Goal: Entertainment & Leisure: Consume media (video, audio)

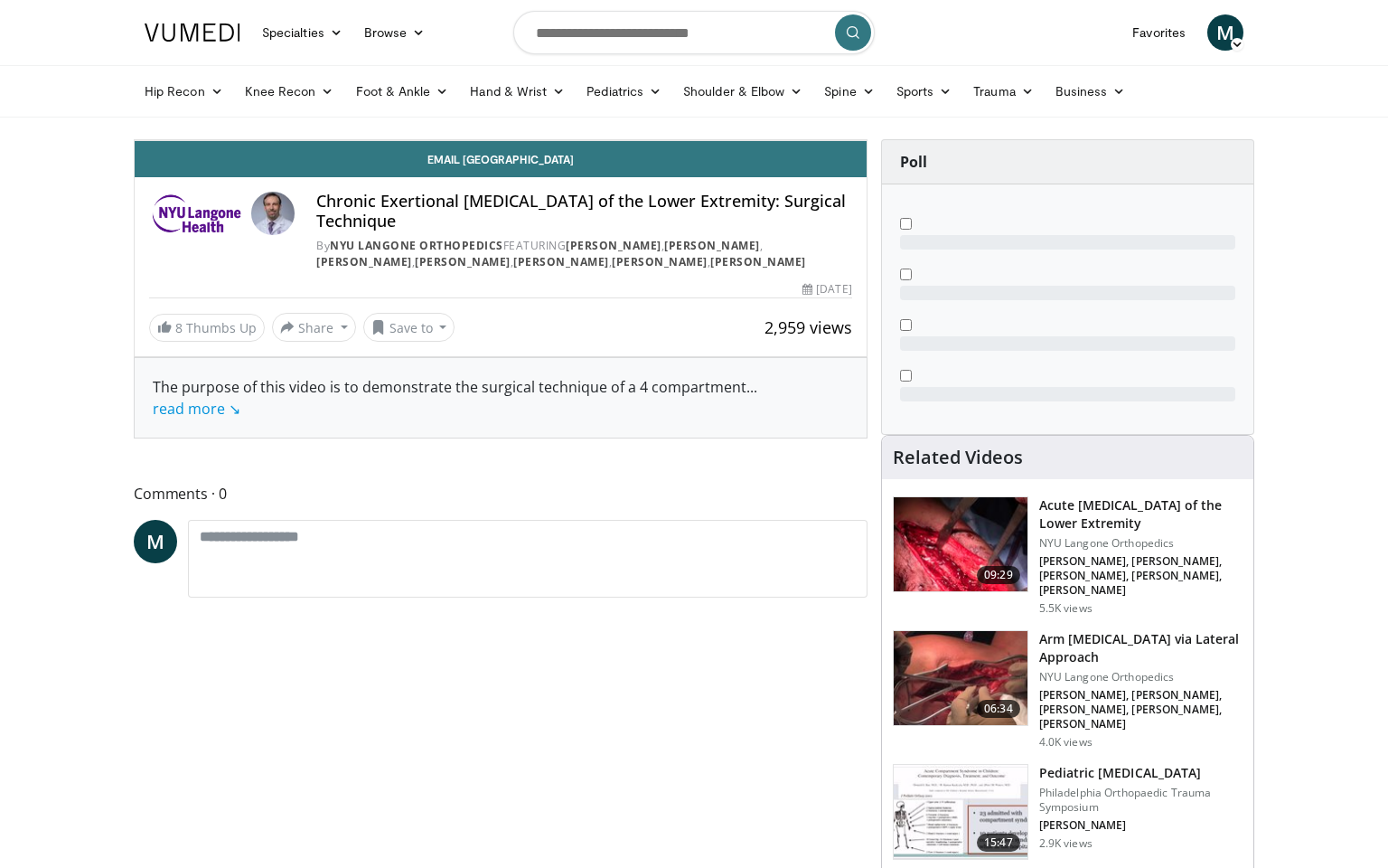
click at [867, 140] on span "Video Player" at bounding box center [849, 122] width 36 height 36
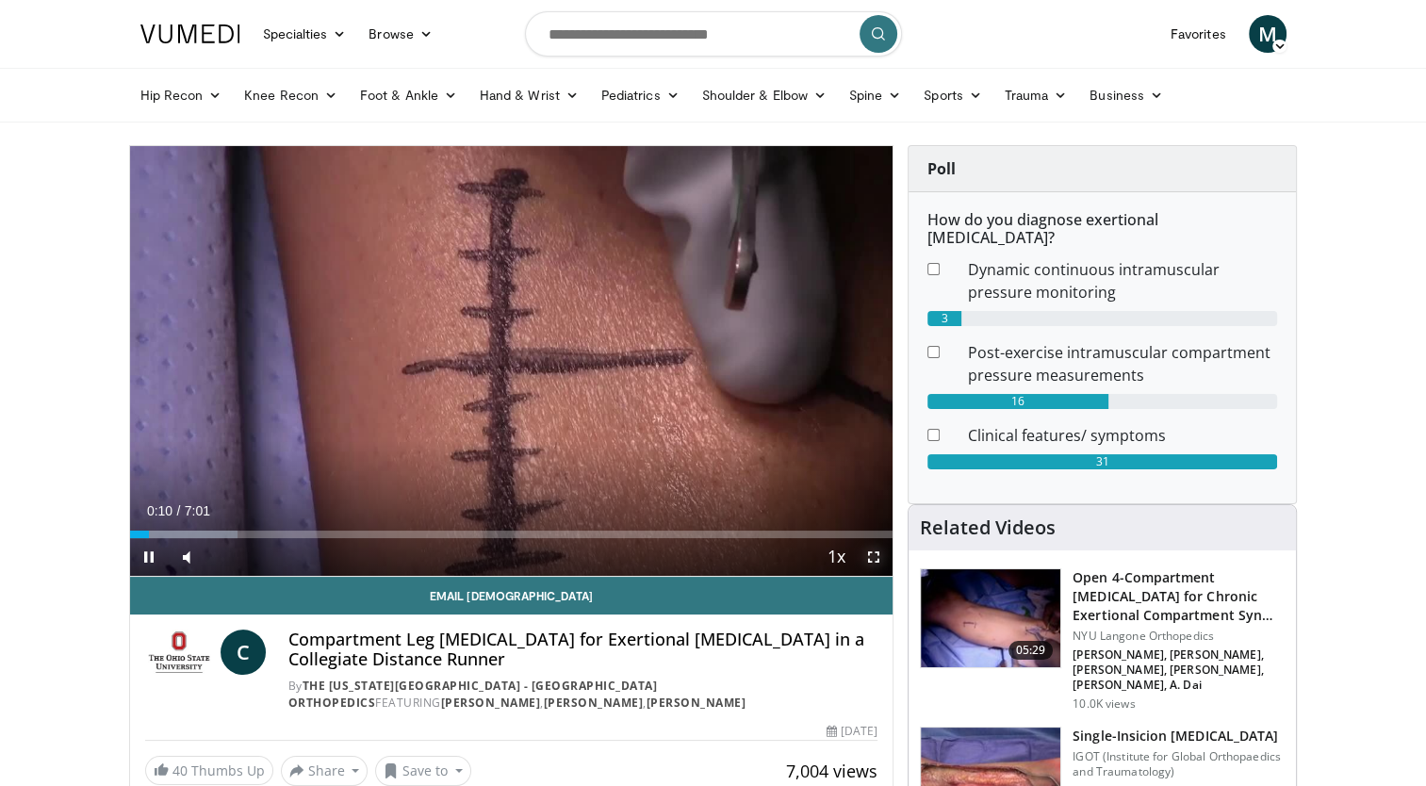
click at [872, 557] on span "Video Player" at bounding box center [874, 557] width 38 height 38
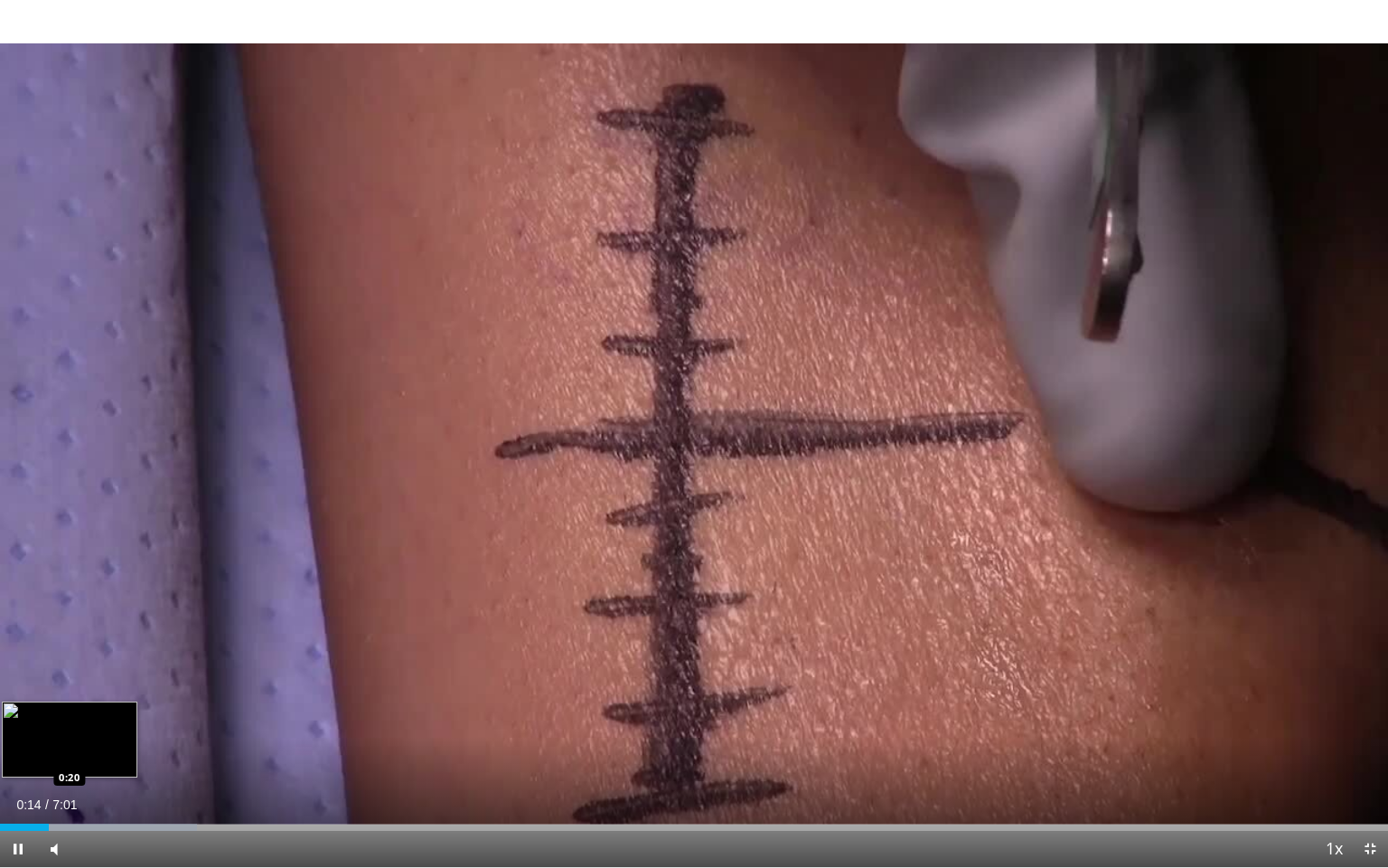
click at [67, 753] on div "Loaded : 14.20% 0:14 0:20" at bounding box center [694, 822] width 1388 height 17
click at [77, 753] on div "Progress Bar" at bounding box center [147, 827] width 229 height 8
click at [92, 753] on div "Progress Bar" at bounding box center [147, 827] width 229 height 8
click at [102, 753] on div "Loaded : 18.99% 0:28 0:30" at bounding box center [694, 827] width 1388 height 8
click at [118, 753] on div "Loaded : 23.68% 0:31 0:35" at bounding box center [694, 822] width 1388 height 17
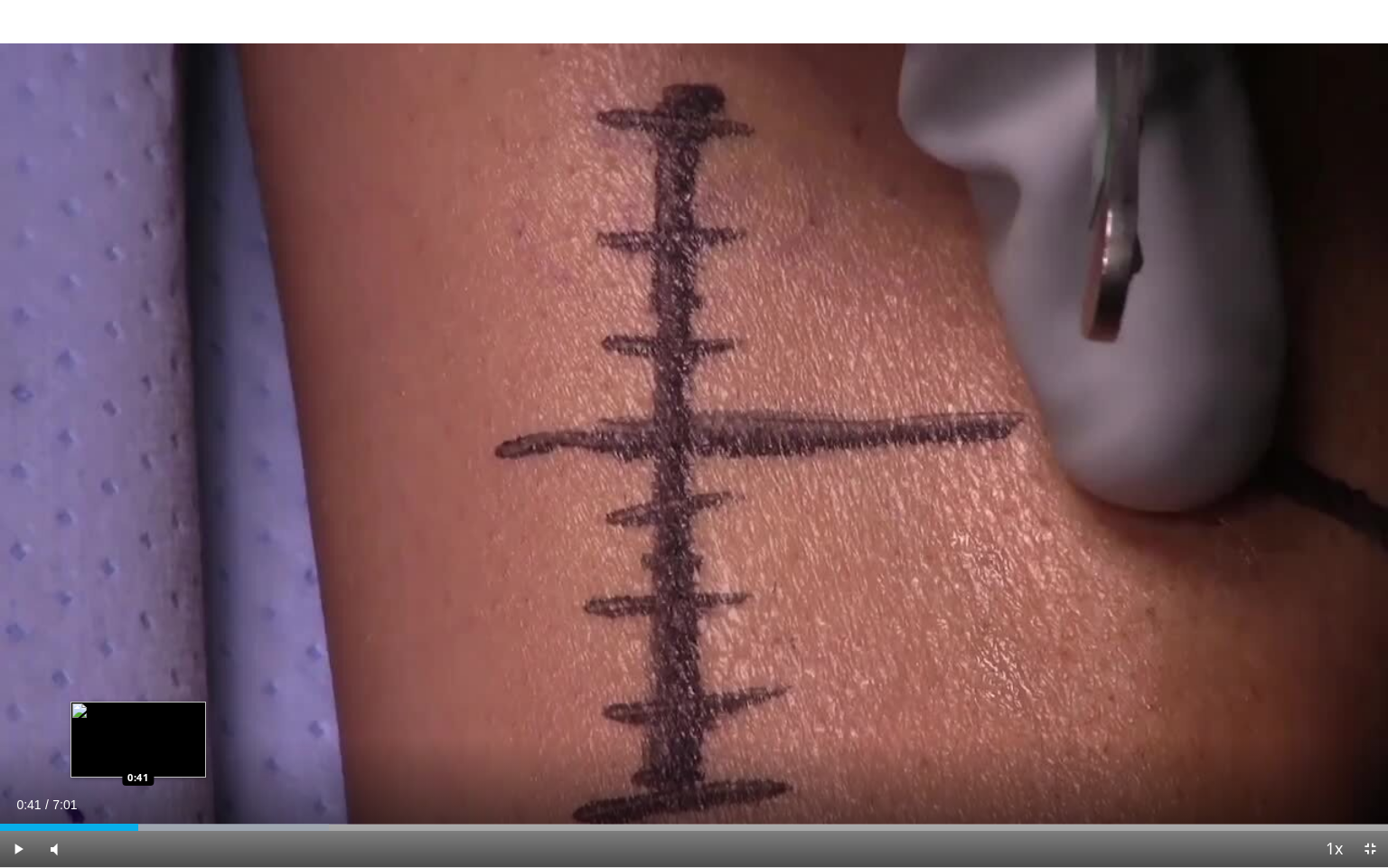
click at [138, 753] on div "Loaded : 23.68% 0:41 0:41" at bounding box center [694, 822] width 1388 height 17
click at [164, 753] on div "Loaded : 26.05% 0:43 0:49" at bounding box center [694, 822] width 1388 height 17
click at [179, 753] on div "Progress Bar" at bounding box center [232, 827] width 325 height 8
click at [170, 753] on div "Loaded : 28.42% 0:57 0:51" at bounding box center [694, 822] width 1388 height 17
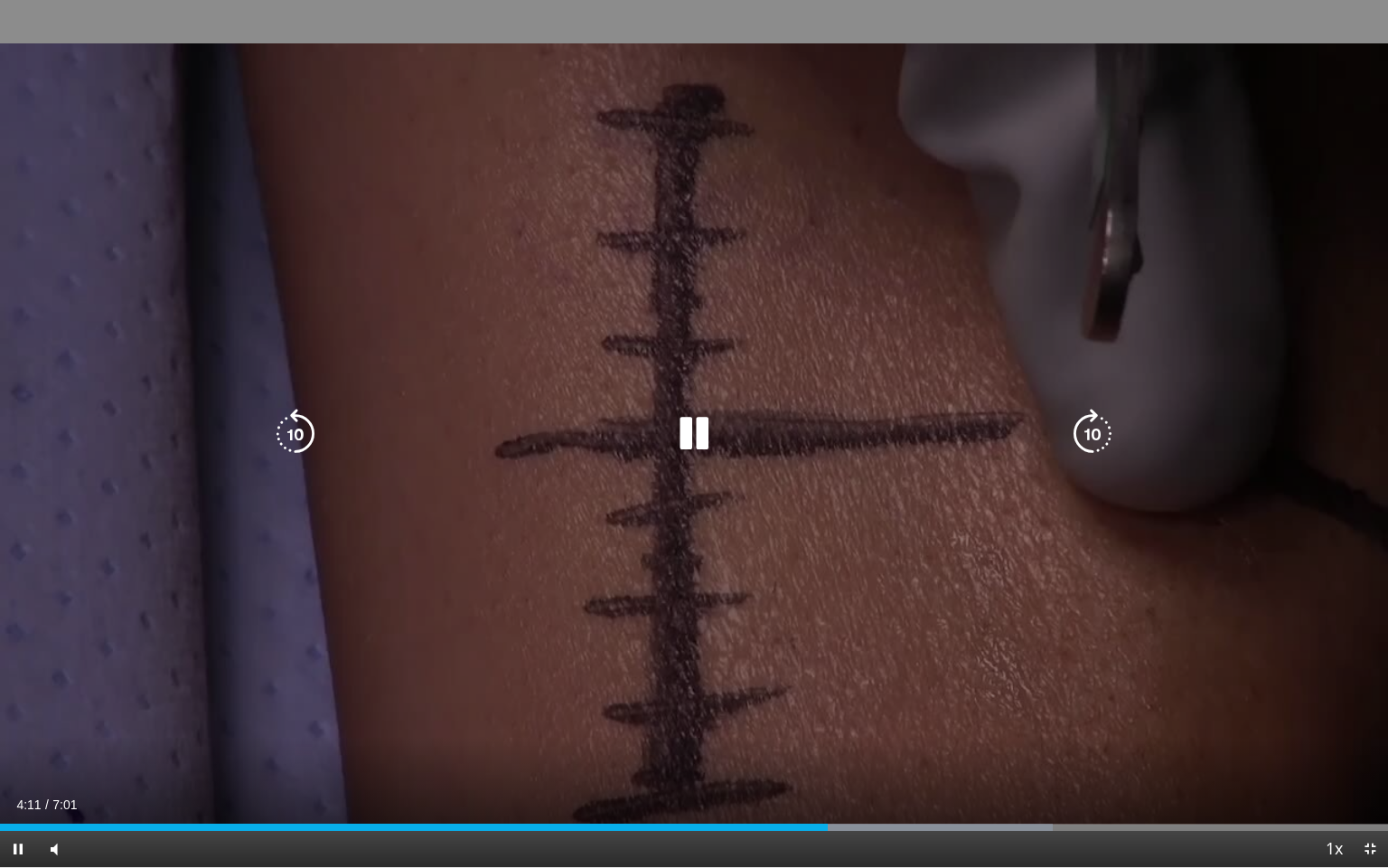
click at [795, 636] on div "10 seconds Tap to unmute" at bounding box center [694, 434] width 1388 height 867
click at [775, 606] on div "10 seconds Tap to unmute" at bounding box center [694, 434] width 1388 height 867
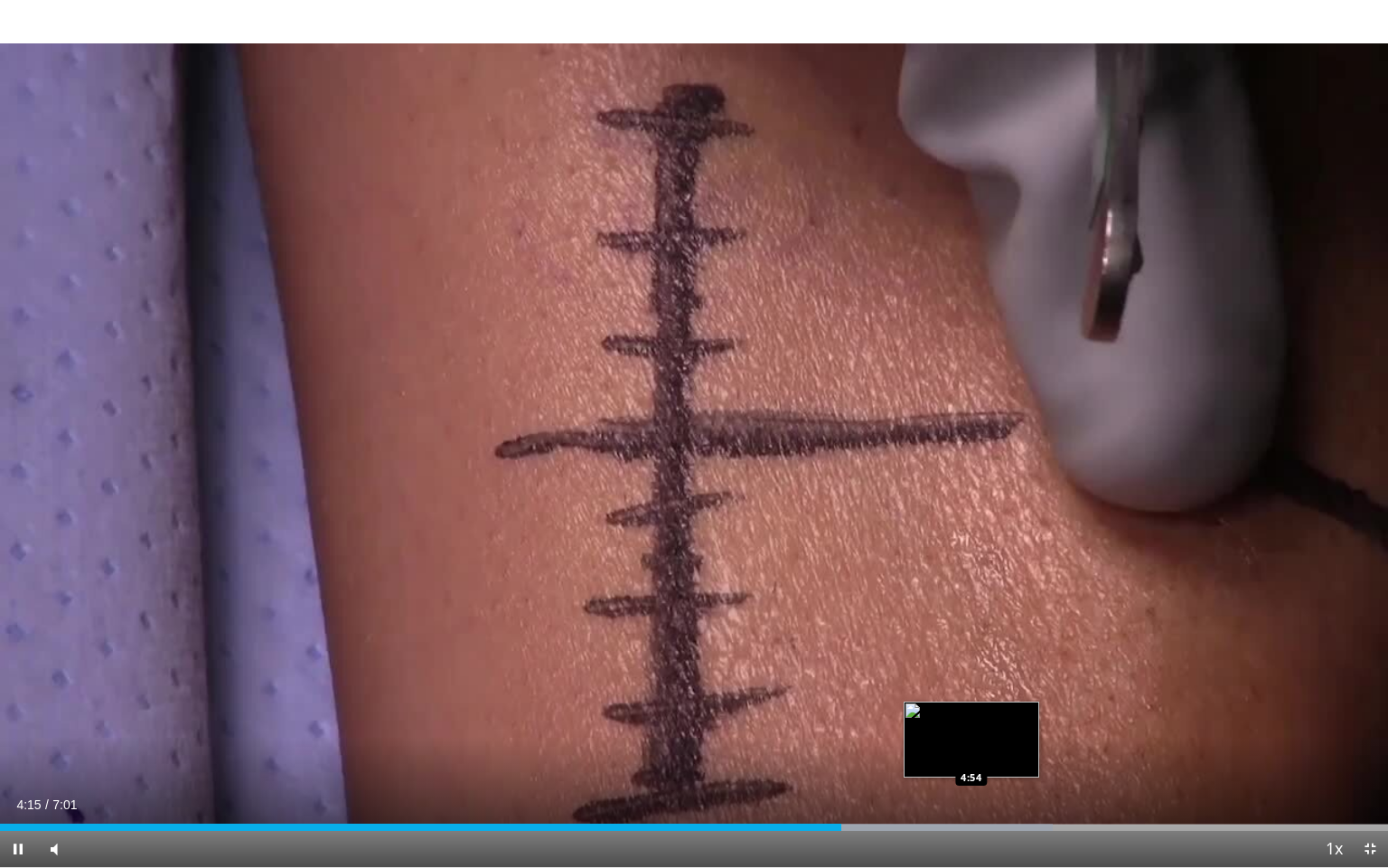
click at [974, 753] on div "Loaded : 75.82% 4:15 4:54" at bounding box center [694, 827] width 1388 height 8
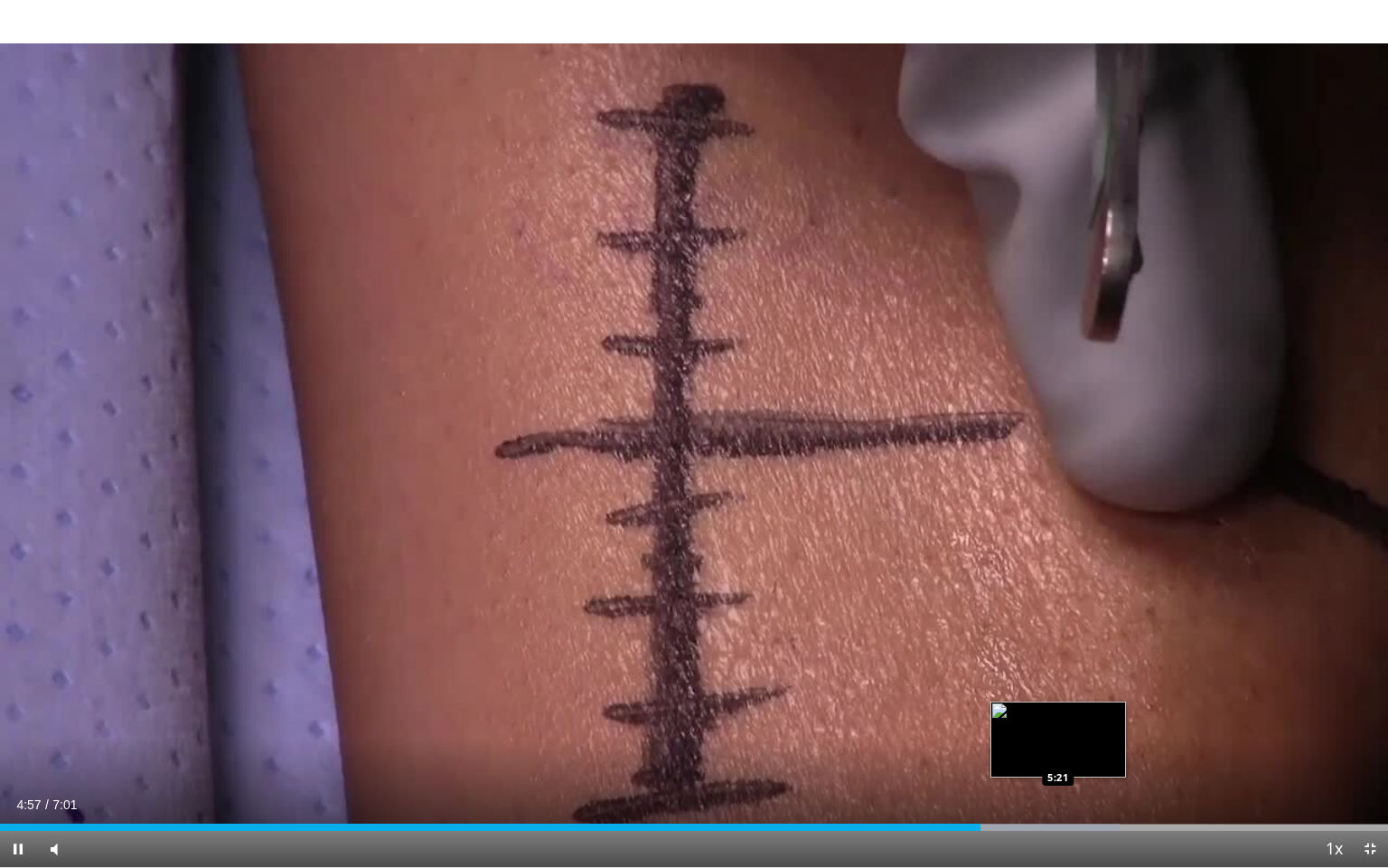
click at [1058, 753] on div "Progress Bar" at bounding box center [1002, 827] width 238 height 8
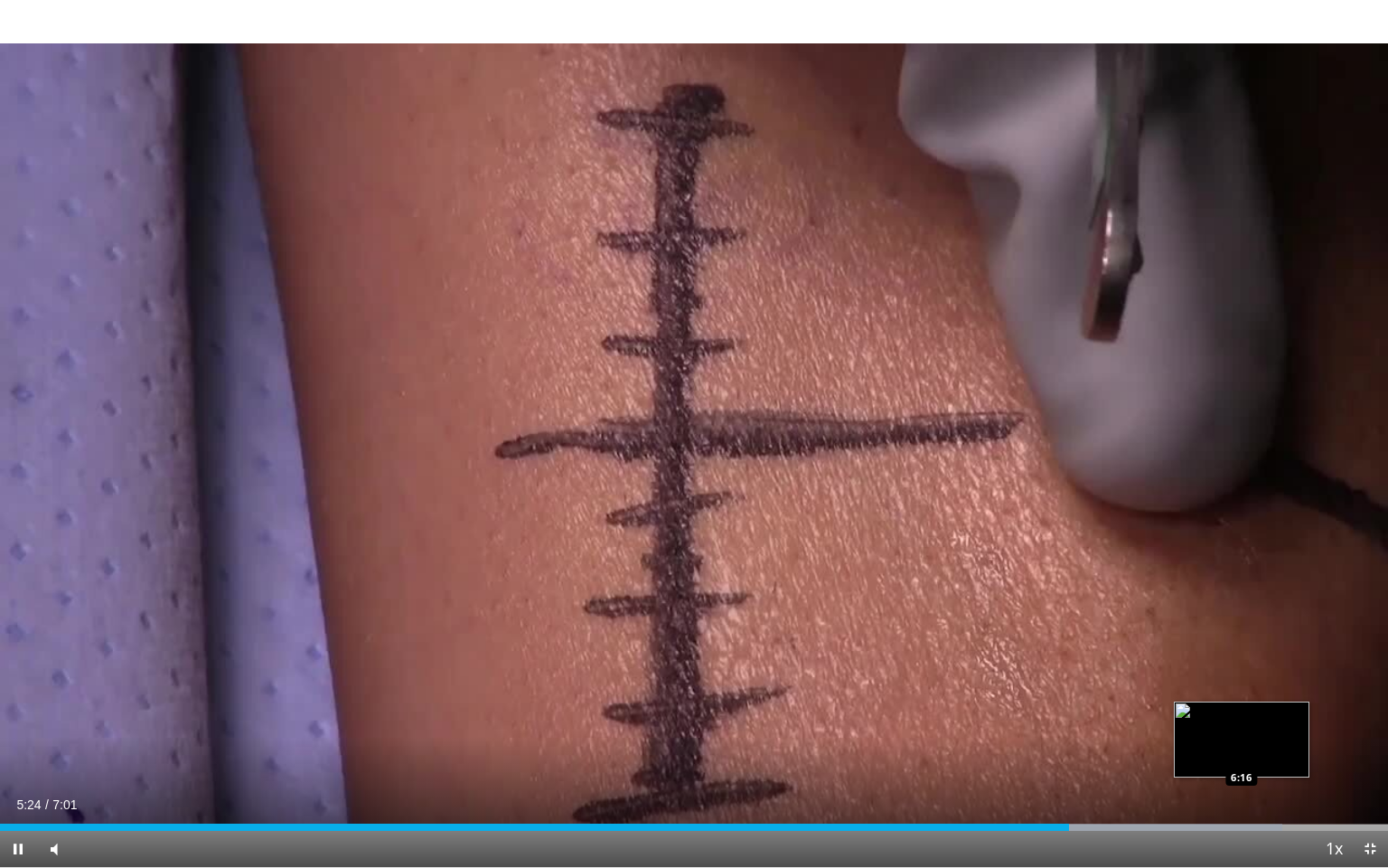
click at [1242, 753] on div "Loaded : 92.41% 5:24 6:16" at bounding box center [694, 822] width 1388 height 17
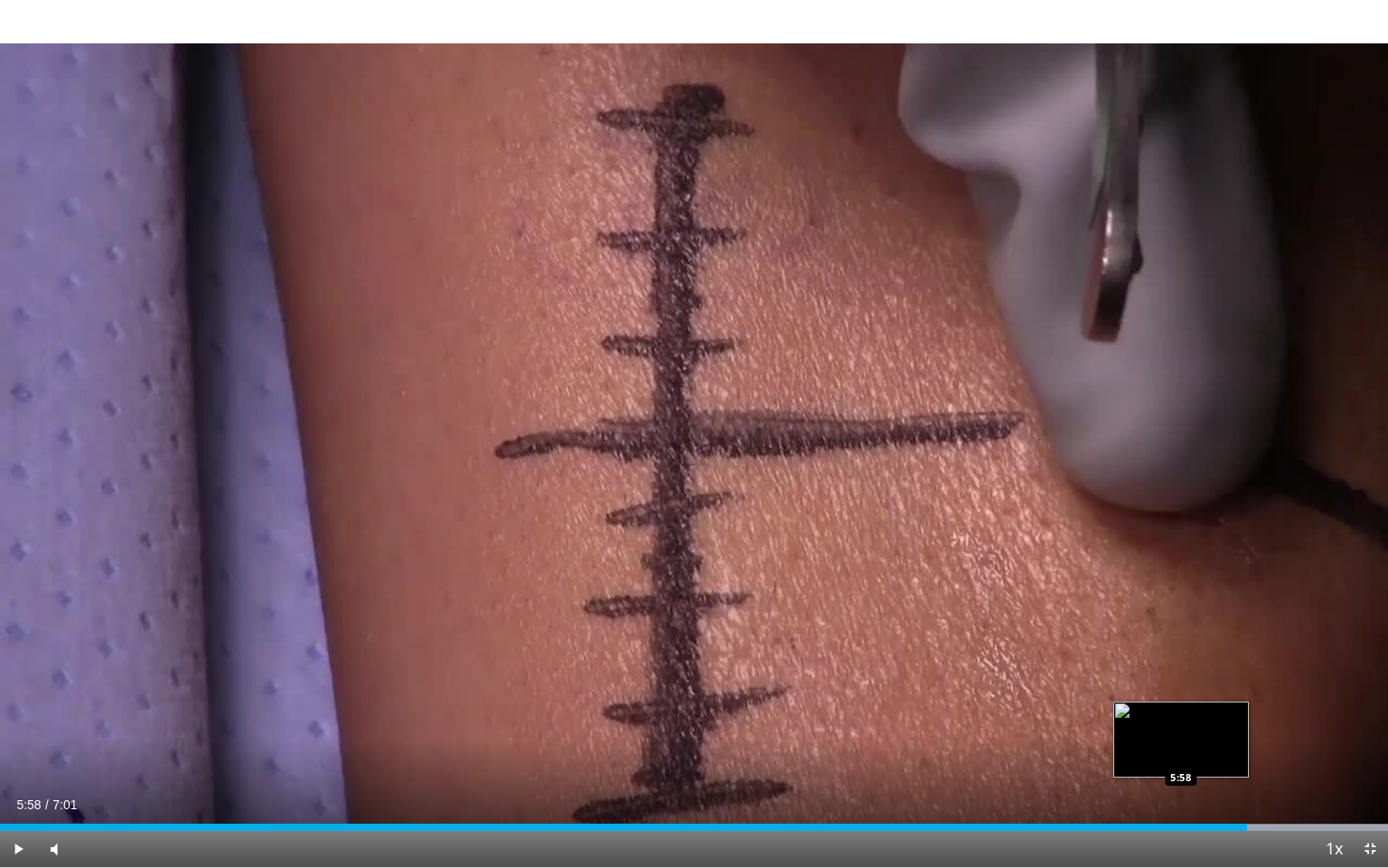
click at [1181, 753] on div "6:18" at bounding box center [623, 827] width 1247 height 8
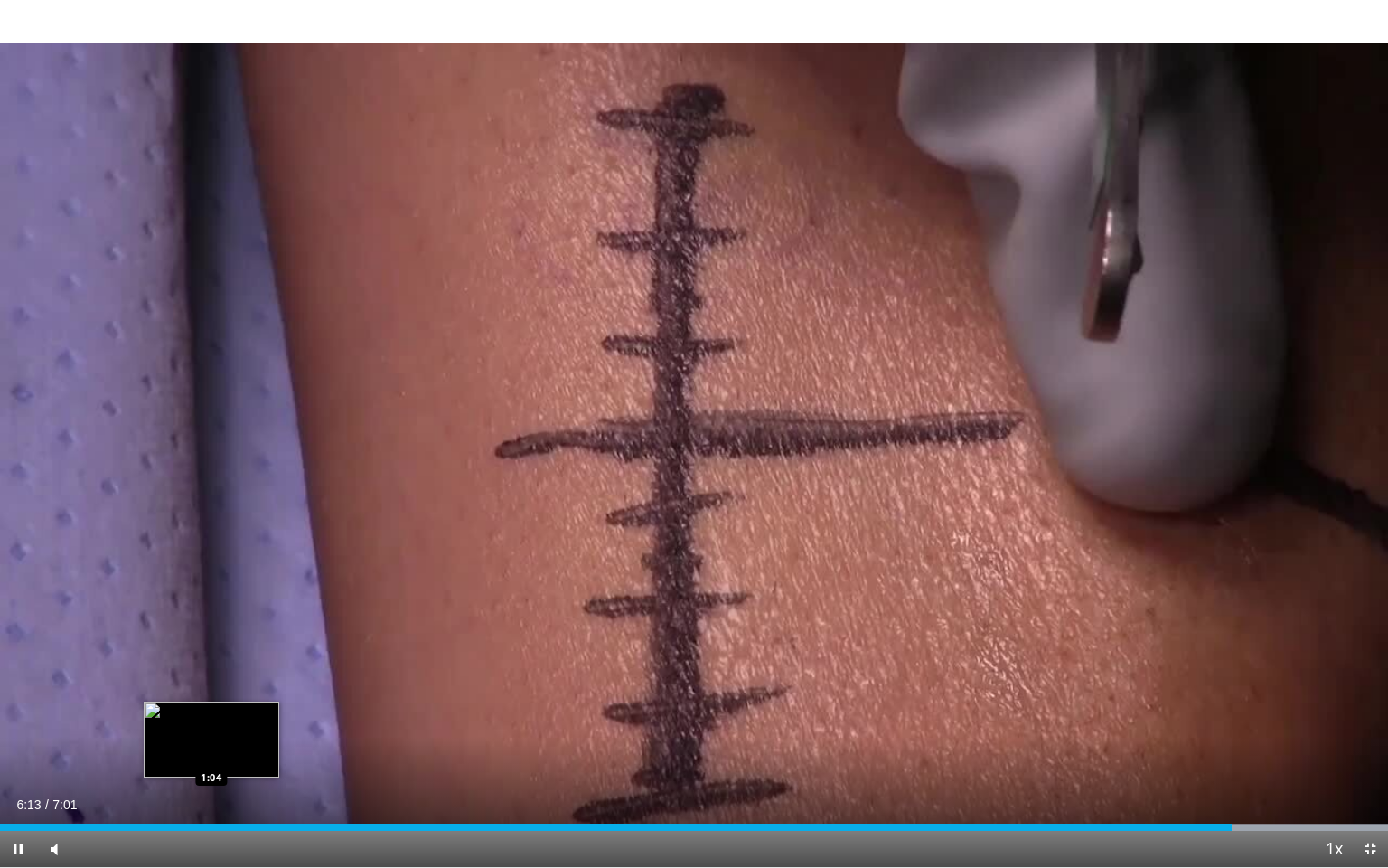
click at [210, 753] on div "Loaded : 100.00% 6:13 1:04" at bounding box center [694, 822] width 1388 height 17
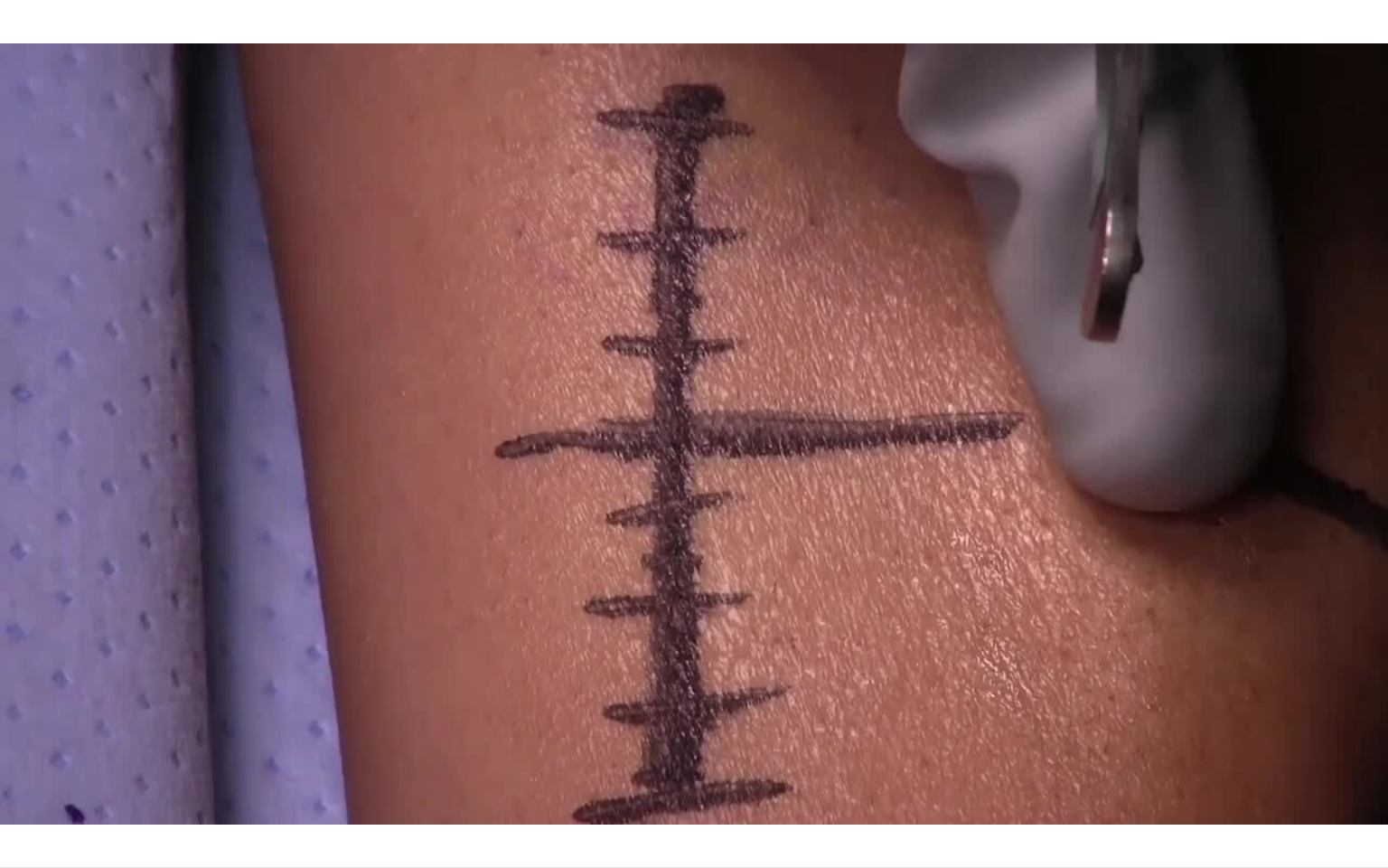
click at [189, 753] on div "10 seconds Tap to unmute" at bounding box center [694, 434] width 1388 height 867
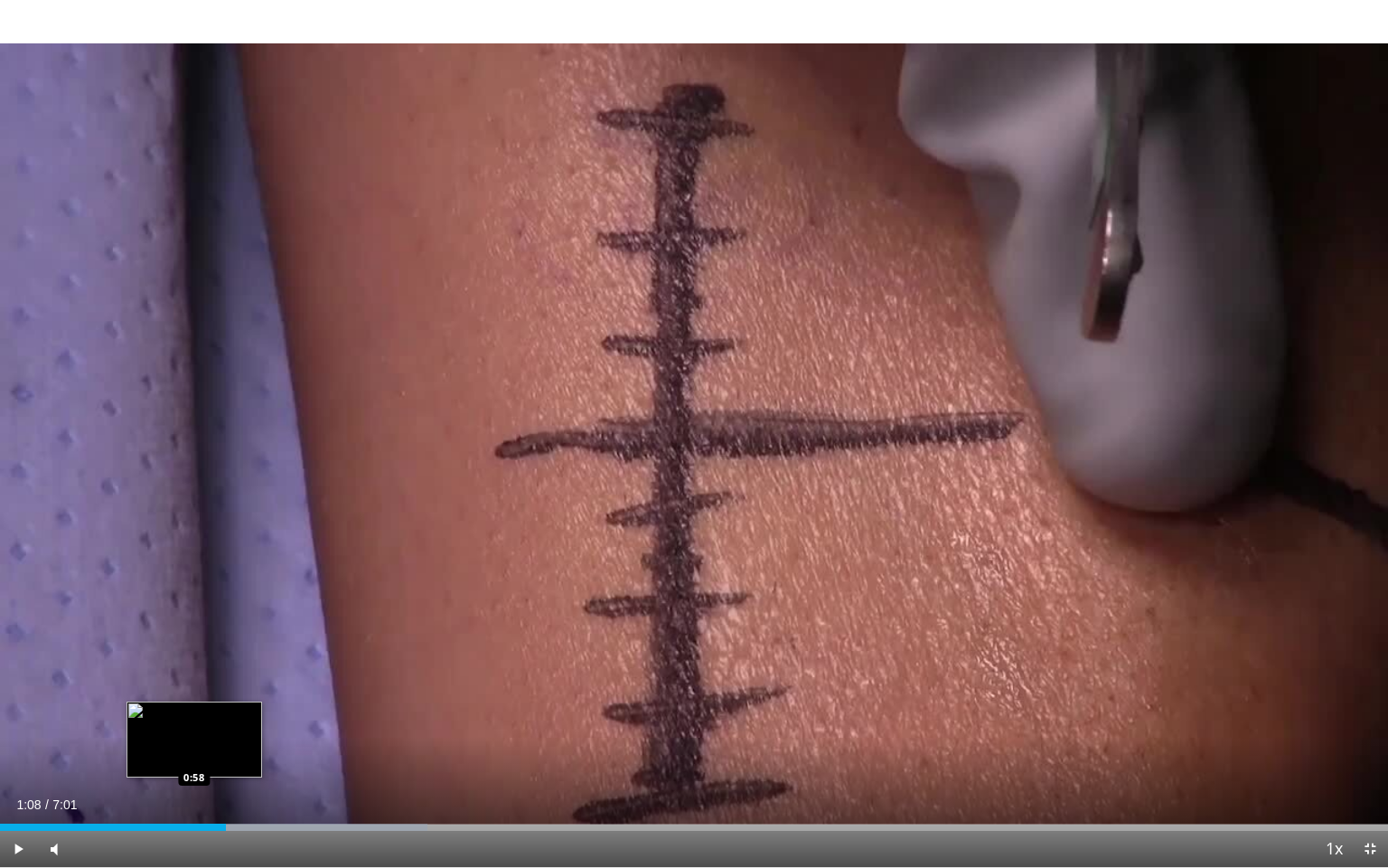
click at [195, 753] on div "1:08" at bounding box center [113, 827] width 226 height 8
click at [195, 753] on div "Loaded : 30.79%" at bounding box center [214, 827] width 428 height 8
click at [184, 753] on div "Loaded : 28.42% 0:55 0:56" at bounding box center [694, 827] width 1388 height 8
click at [178, 753] on div "0:55" at bounding box center [92, 827] width 184 height 8
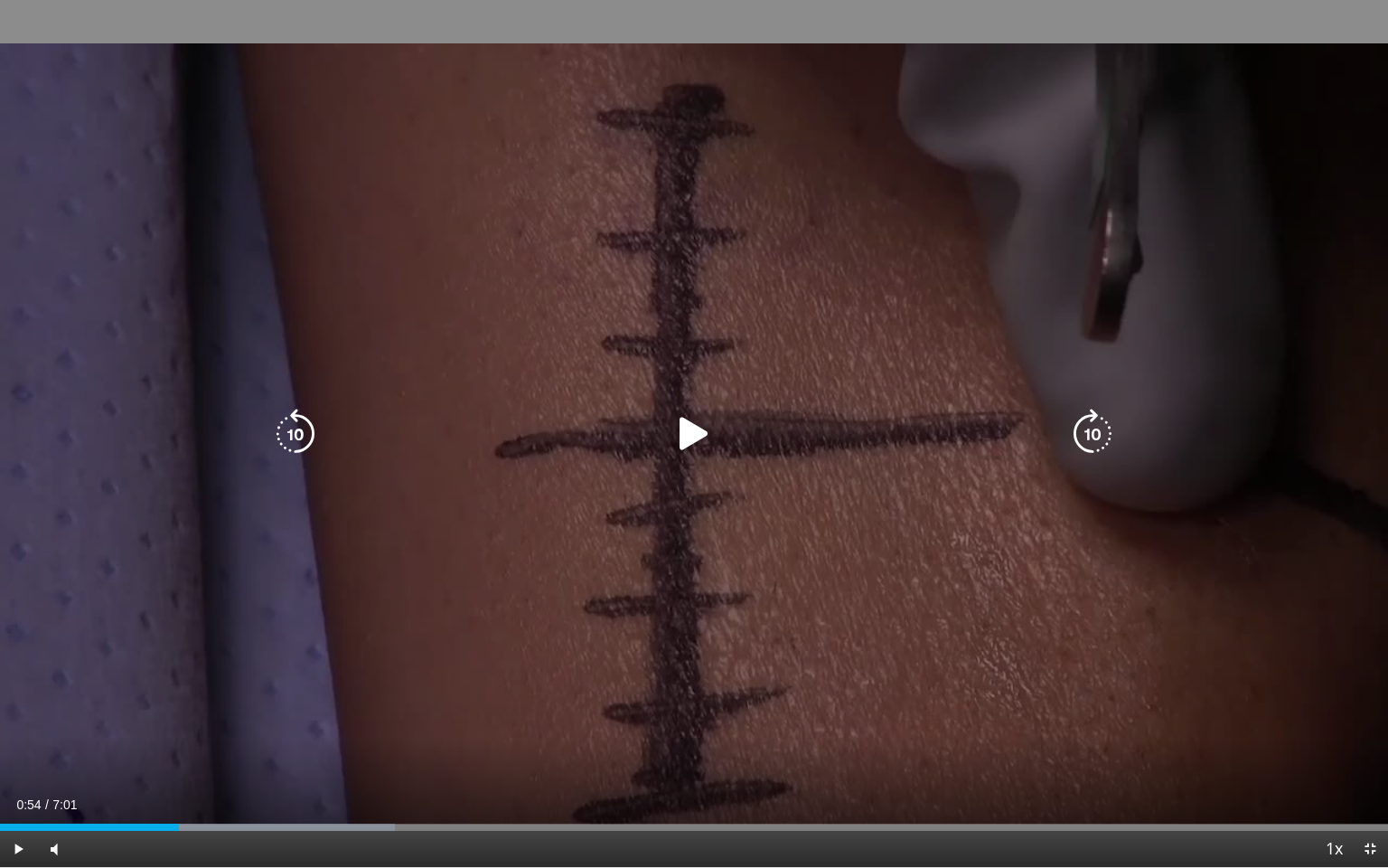
click at [202, 753] on div "10 seconds Tap to unmute" at bounding box center [694, 434] width 1388 height 867
click at [505, 603] on div "10 seconds Tap to unmute" at bounding box center [694, 434] width 1388 height 867
click at [580, 631] on div "10 seconds Tap to unmute" at bounding box center [694, 434] width 1388 height 867
drag, startPoint x: 812, startPoint y: 368, endPoint x: 788, endPoint y: 368, distance: 24.0
click at [812, 368] on div "10 seconds Tap to unmute" at bounding box center [694, 434] width 1388 height 867
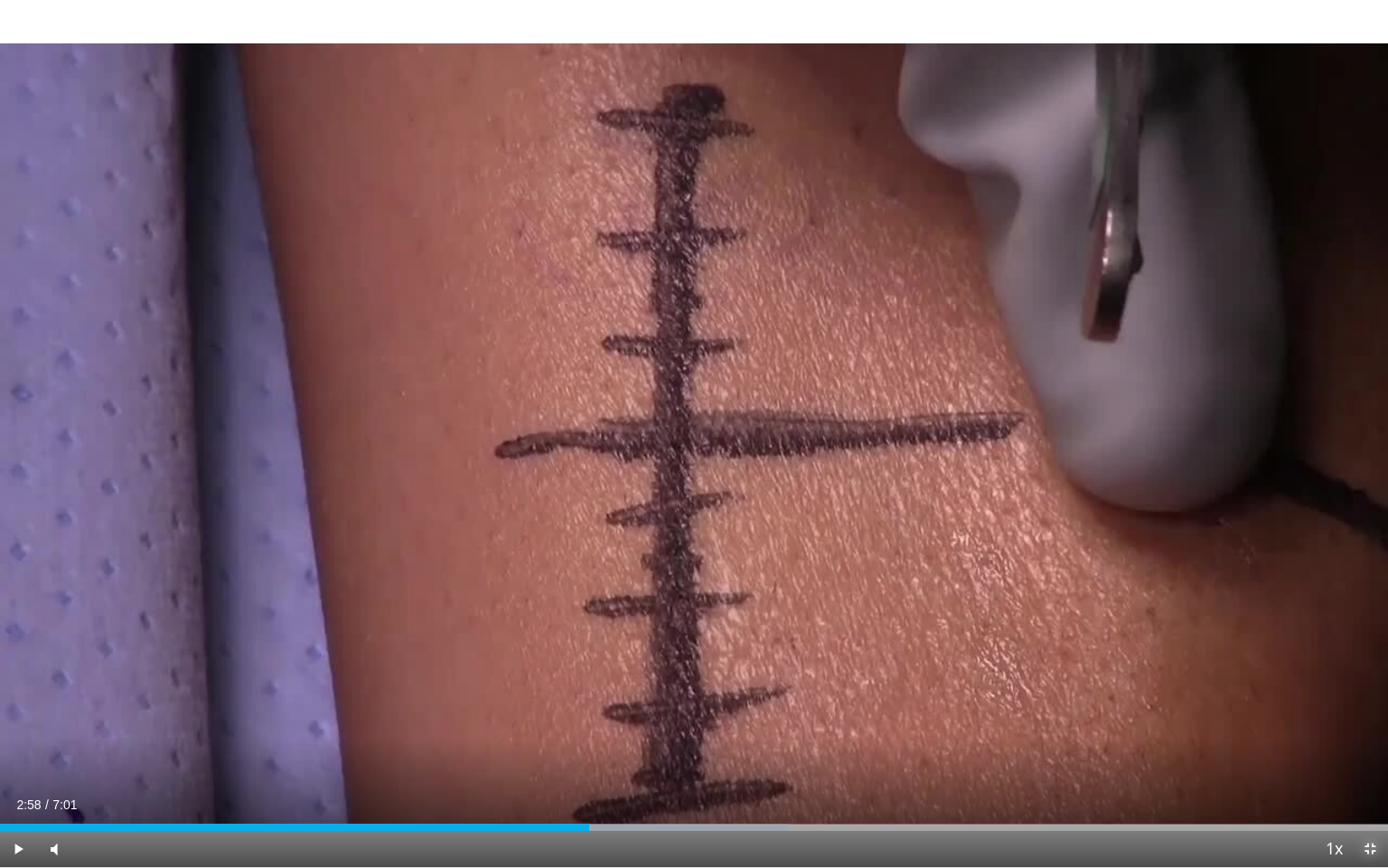
click at [1371, 753] on span "Video Player" at bounding box center [1371, 849] width 36 height 36
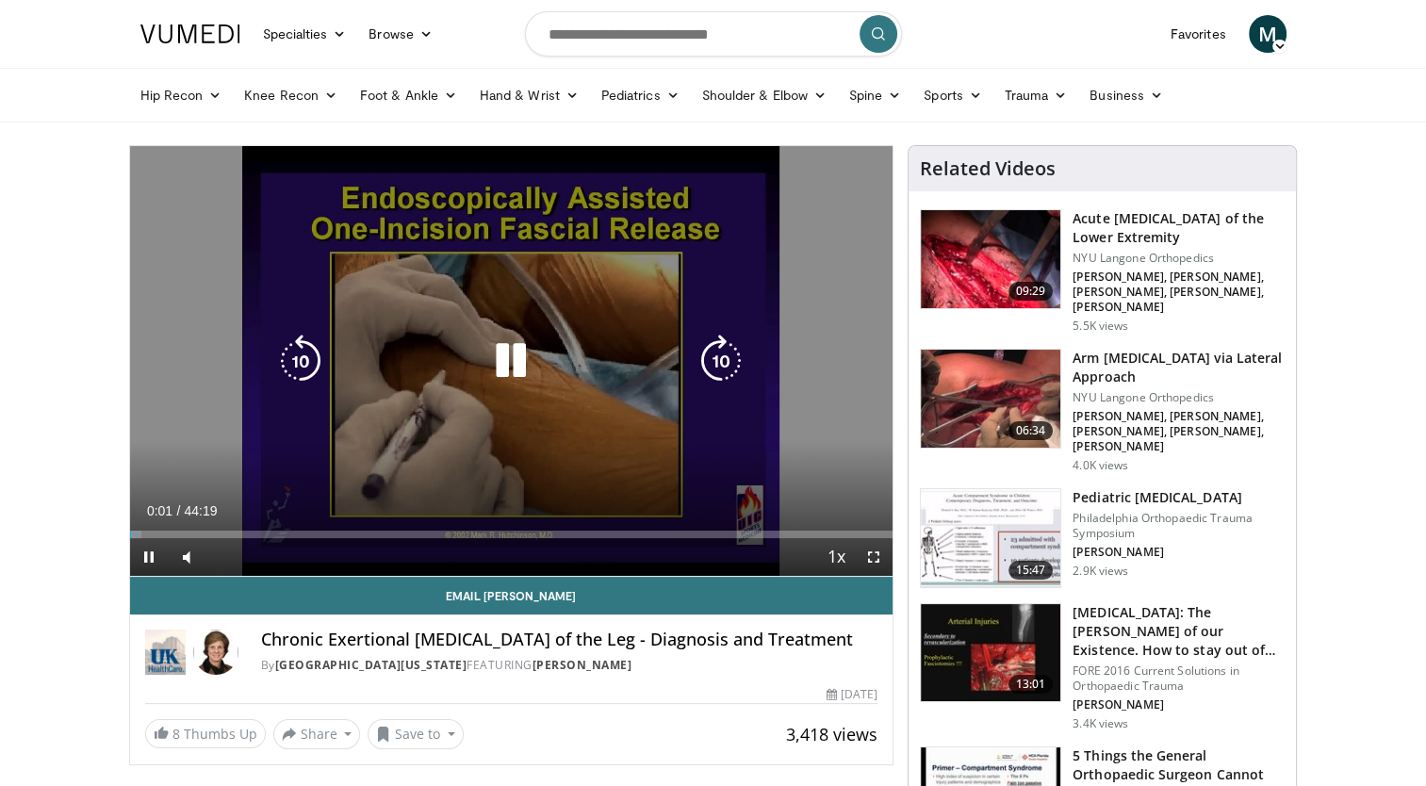
click at [340, 461] on div "10 seconds Tap to unmute" at bounding box center [511, 361] width 763 height 430
